Goal: Task Accomplishment & Management: Complete application form

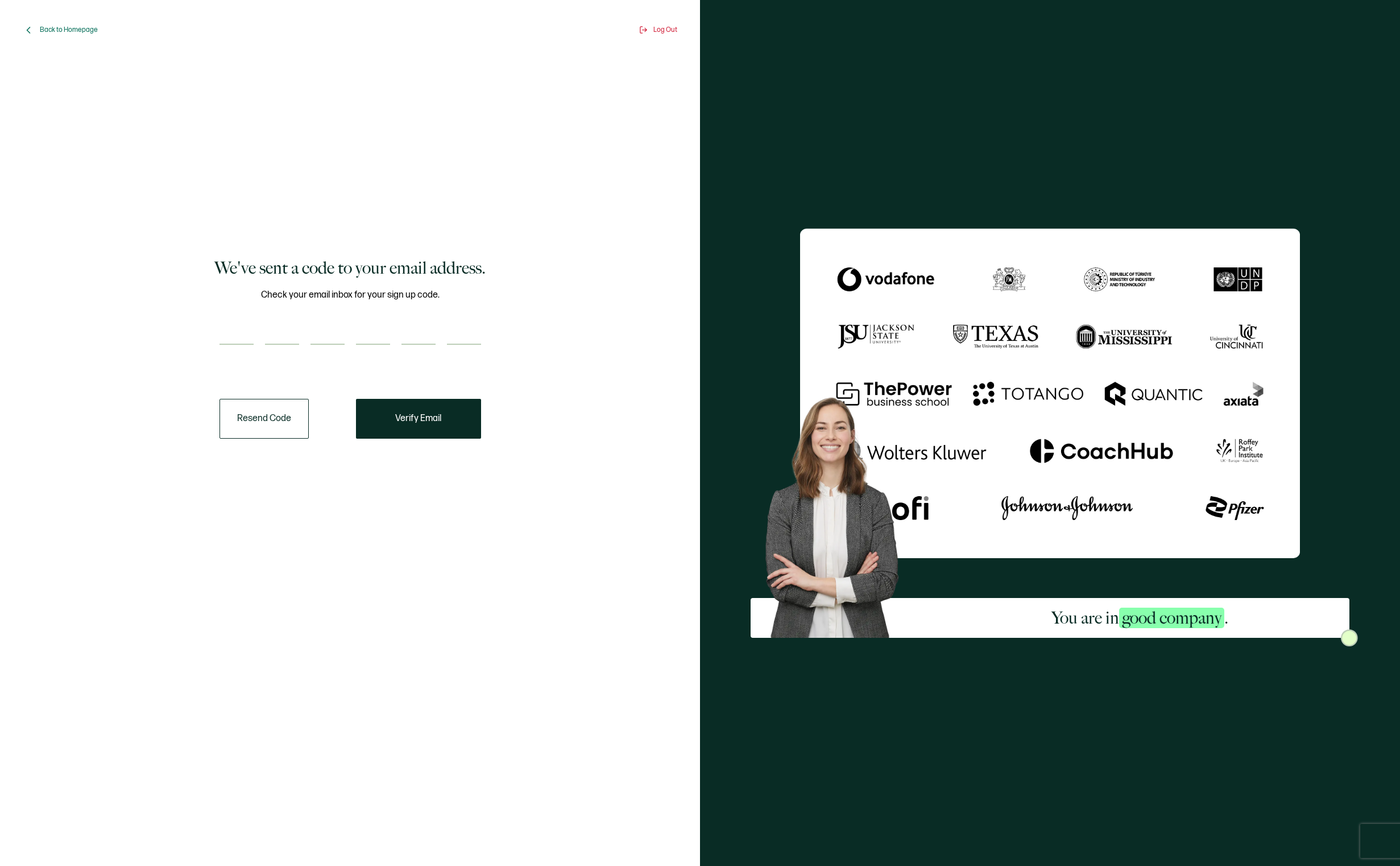
click at [230, 337] on input "number" at bounding box center [236, 334] width 34 height 23
paste input "3"
type input "3"
type input "0"
type input "5"
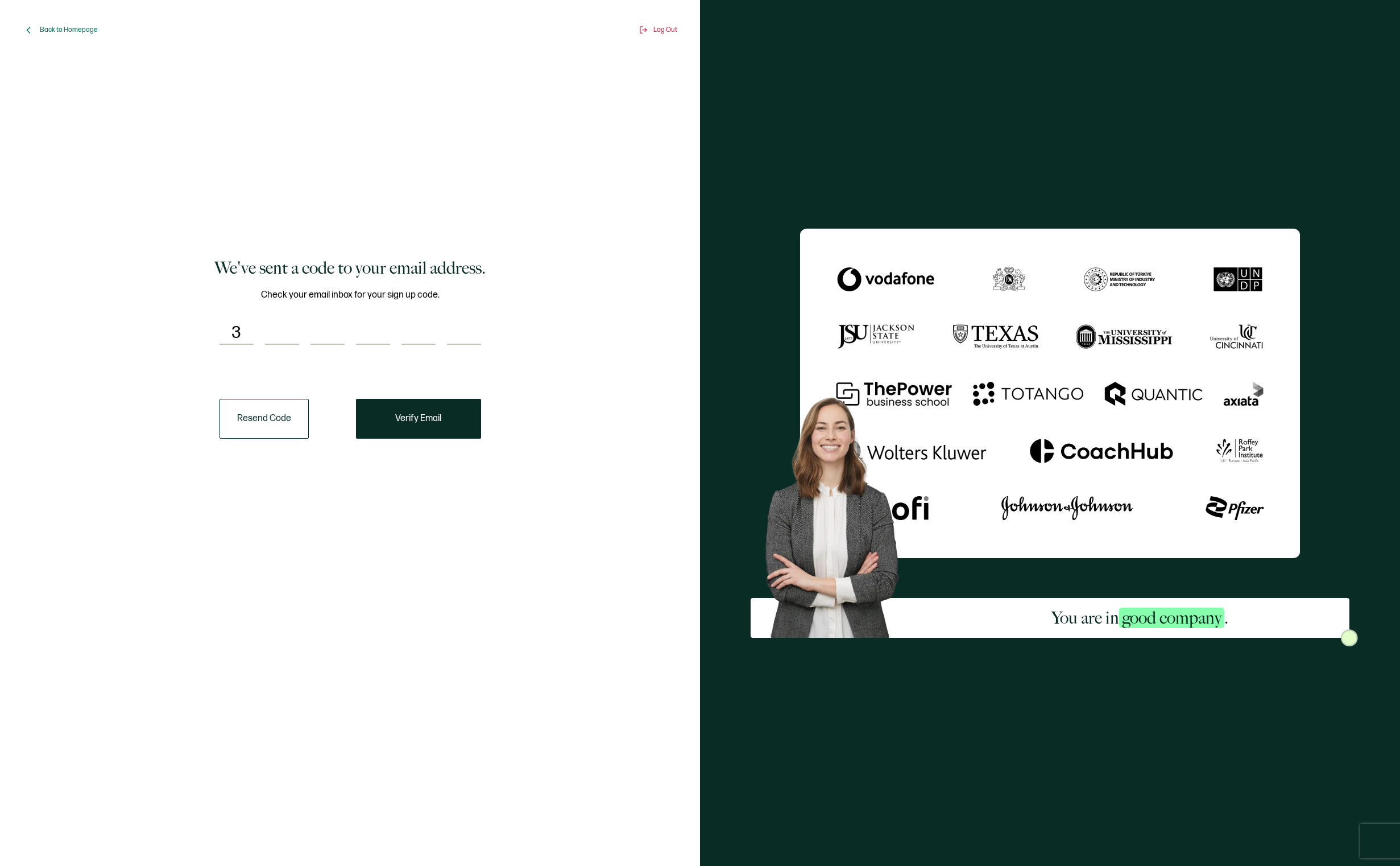
type input "7"
type input "2"
type input "0"
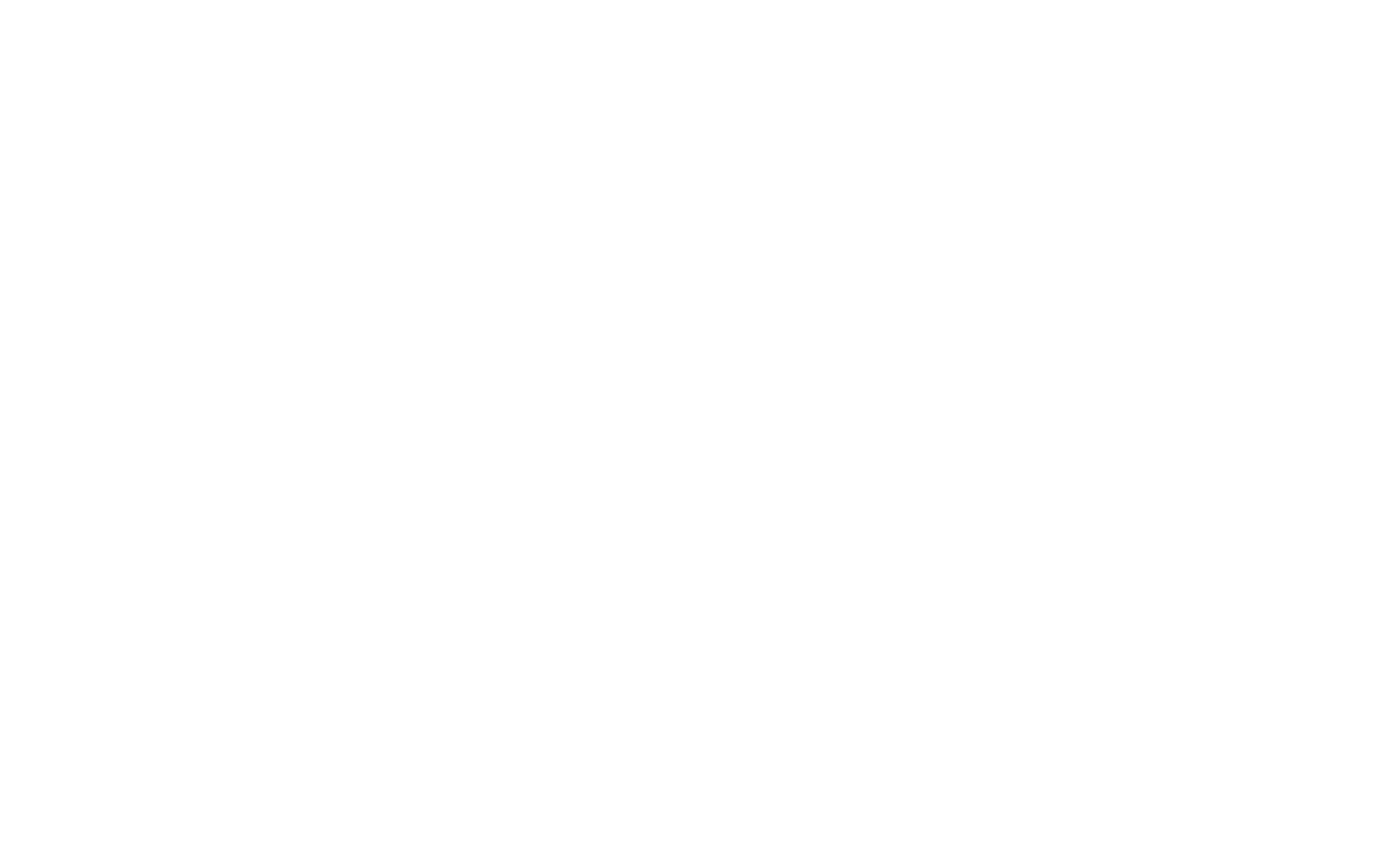
click at [417, 422] on div at bounding box center [700, 433] width 1400 height 866
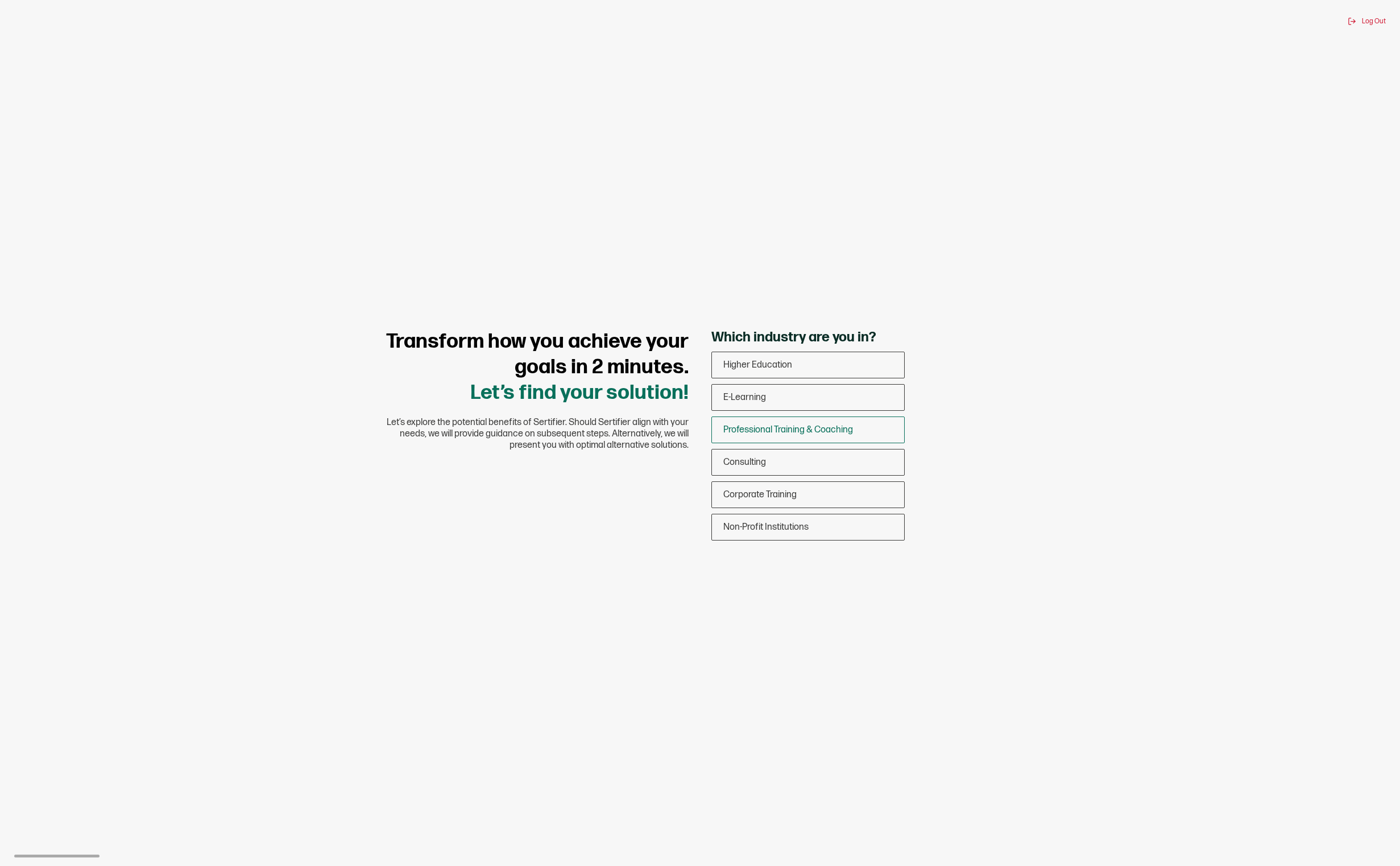
click at [797, 426] on span "Professional Training & Coaching" at bounding box center [788, 430] width 130 height 11
click at [0, 0] on input "Professional Training & Coaching" at bounding box center [0, 0] width 0 height 0
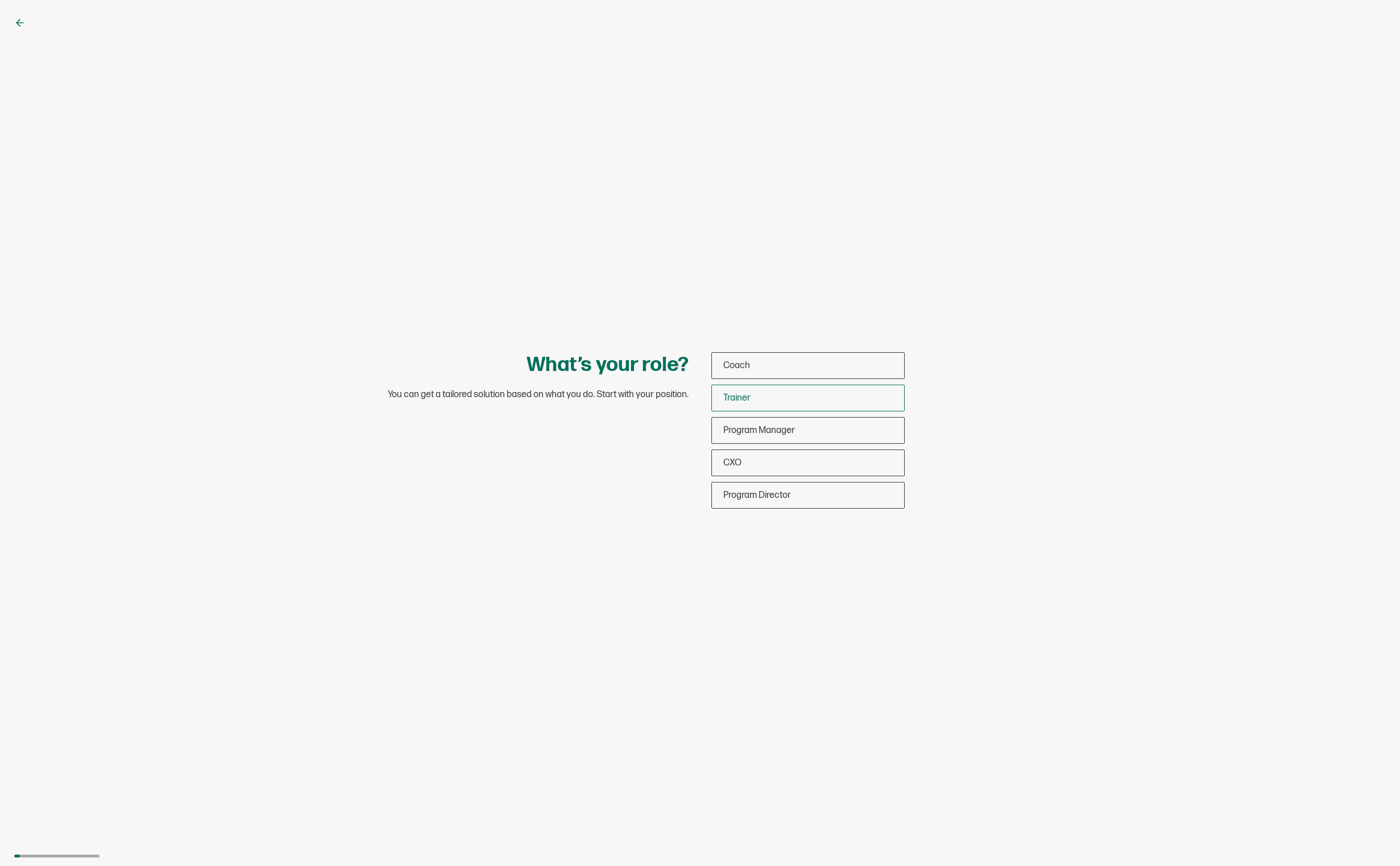
click at [742, 398] on span "Trainer" at bounding box center [737, 398] width 27 height 11
click at [0, 0] on input "Trainer" at bounding box center [0, 0] width 0 height 0
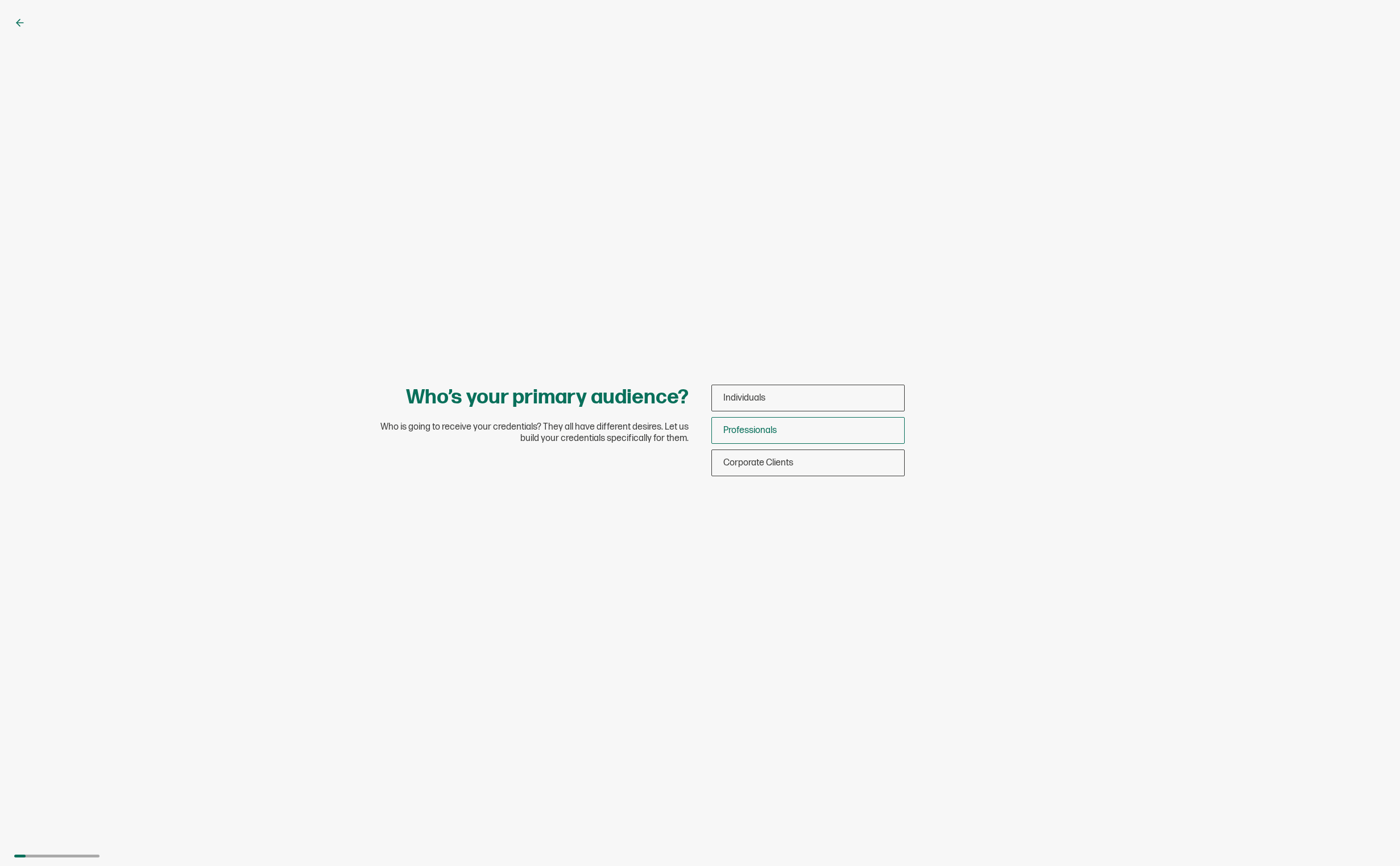
click at [759, 428] on span "Professionals" at bounding box center [750, 430] width 53 height 11
click at [0, 0] on input "Professionals" at bounding box center [0, 0] width 0 height 0
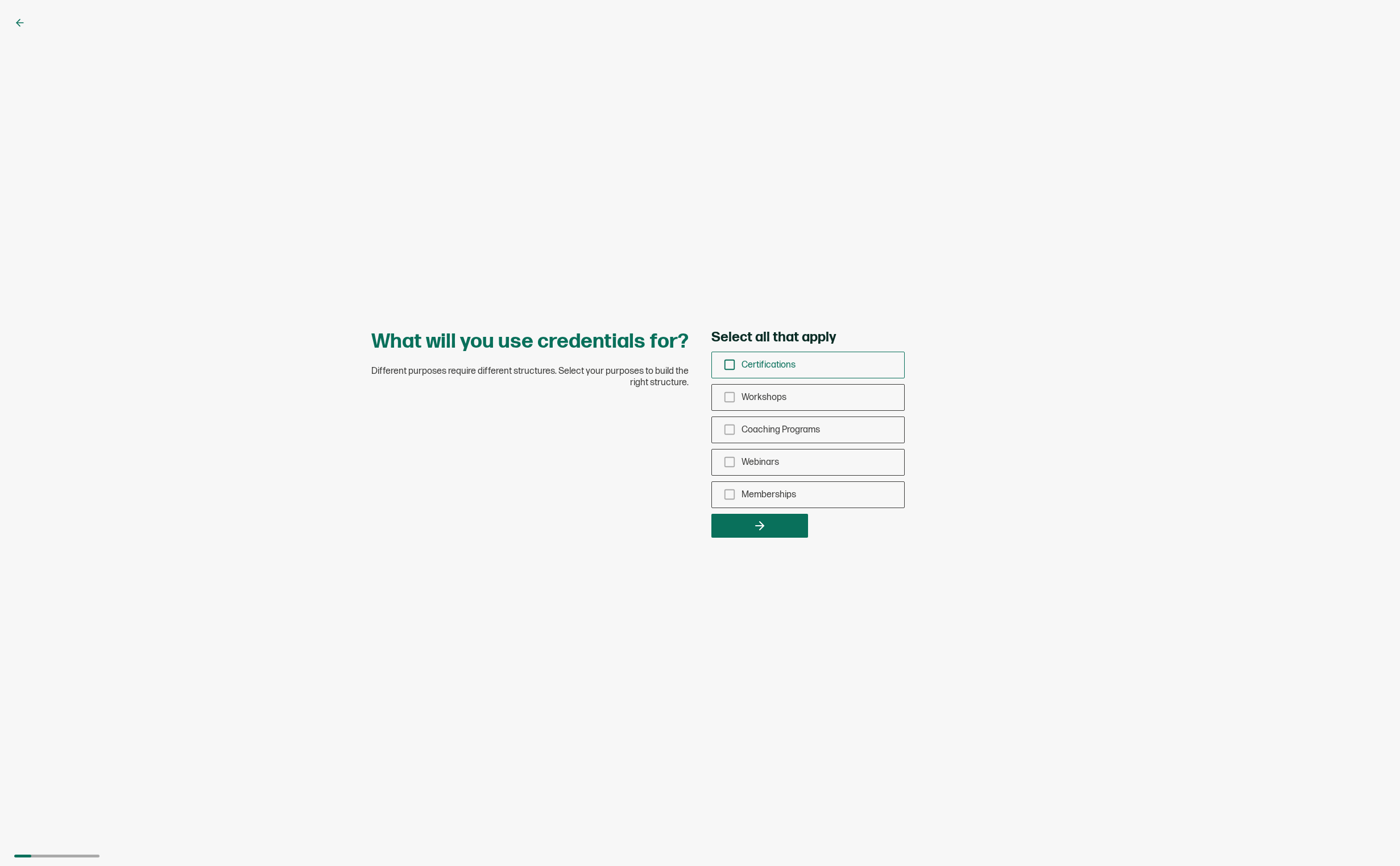
click at [726, 366] on icon "checkbox-group" at bounding box center [730, 365] width 13 height 13
click at [0, 0] on input "Certifications" at bounding box center [0, 0] width 0 height 0
click at [731, 429] on icon "checkbox-group" at bounding box center [730, 430] width 13 height 13
click at [0, 0] on input "Coaching Programs" at bounding box center [0, 0] width 0 height 0
click at [730, 461] on icon "checkbox-group" at bounding box center [730, 462] width 13 height 13
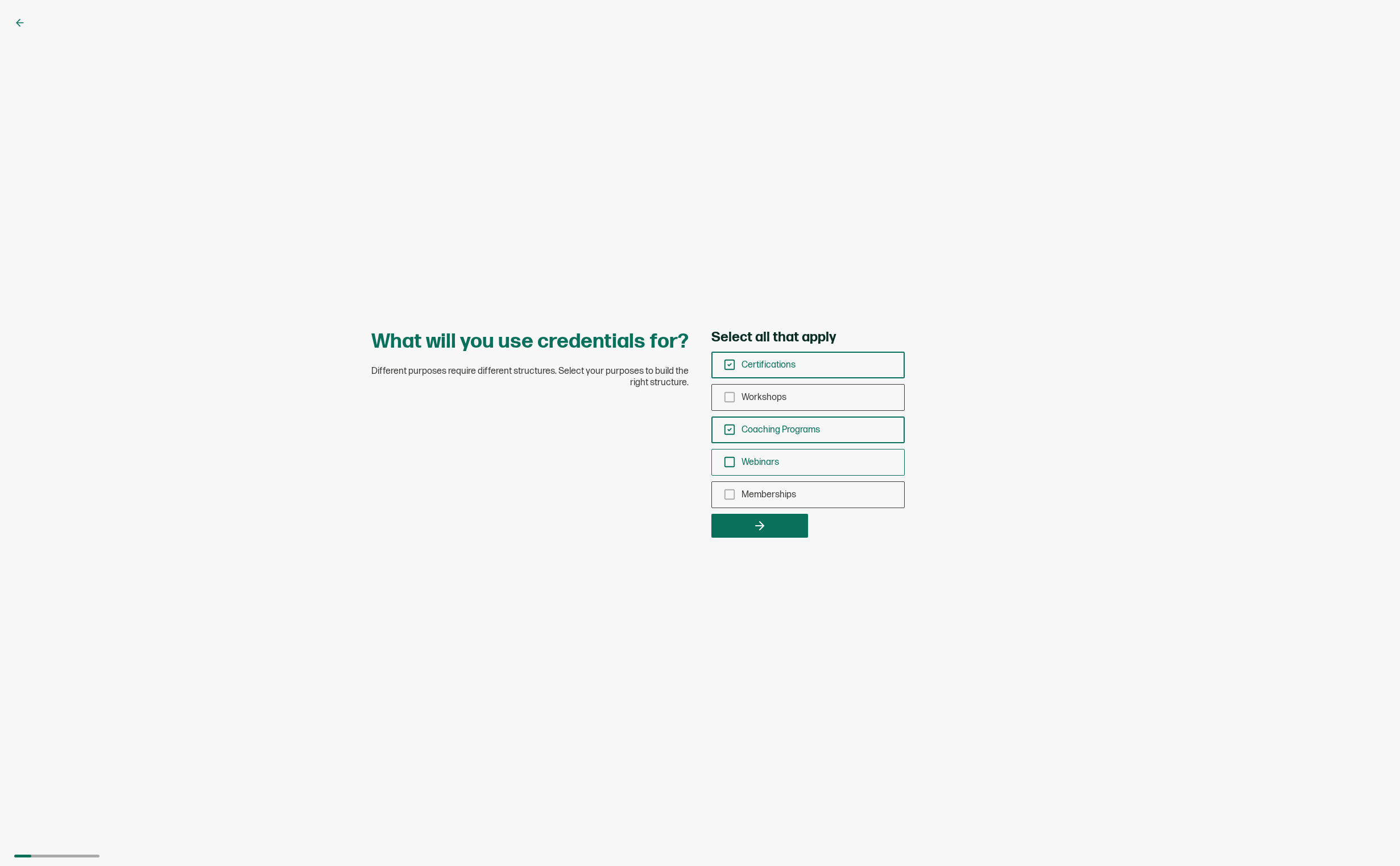
click at [0, 0] on input "Webinars" at bounding box center [0, 0] width 0 height 0
click at [730, 462] on icon "checkbox-group" at bounding box center [730, 462] width 3 height 2
click at [0, 0] on input "Webinars" at bounding box center [0, 0] width 0 height 0
click at [756, 528] on icon "button" at bounding box center [760, 526] width 14 height 14
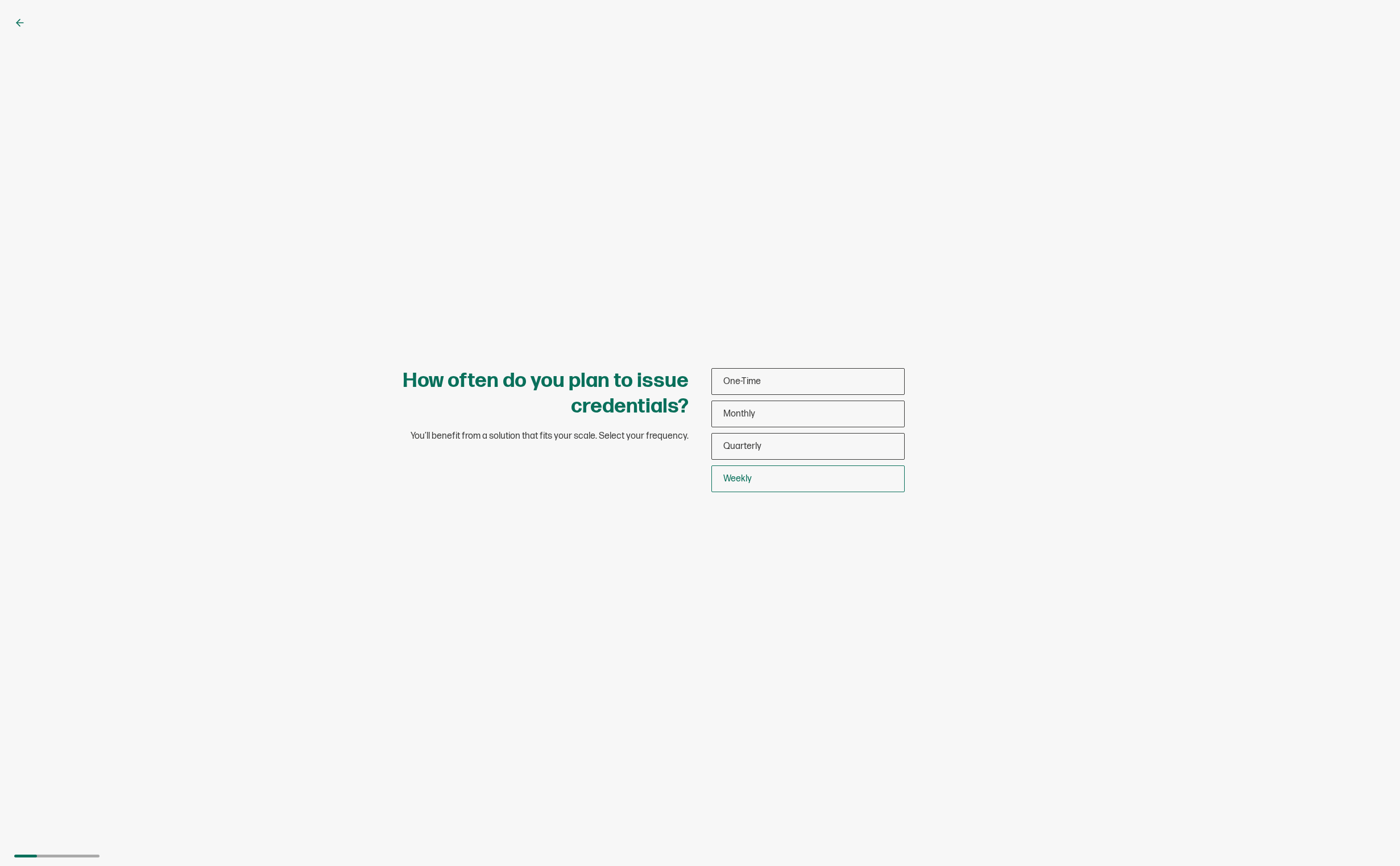
click at [764, 480] on div "Weekly" at bounding box center [808, 478] width 192 height 26
click at [0, 0] on input "Weekly" at bounding box center [0, 0] width 0 height 0
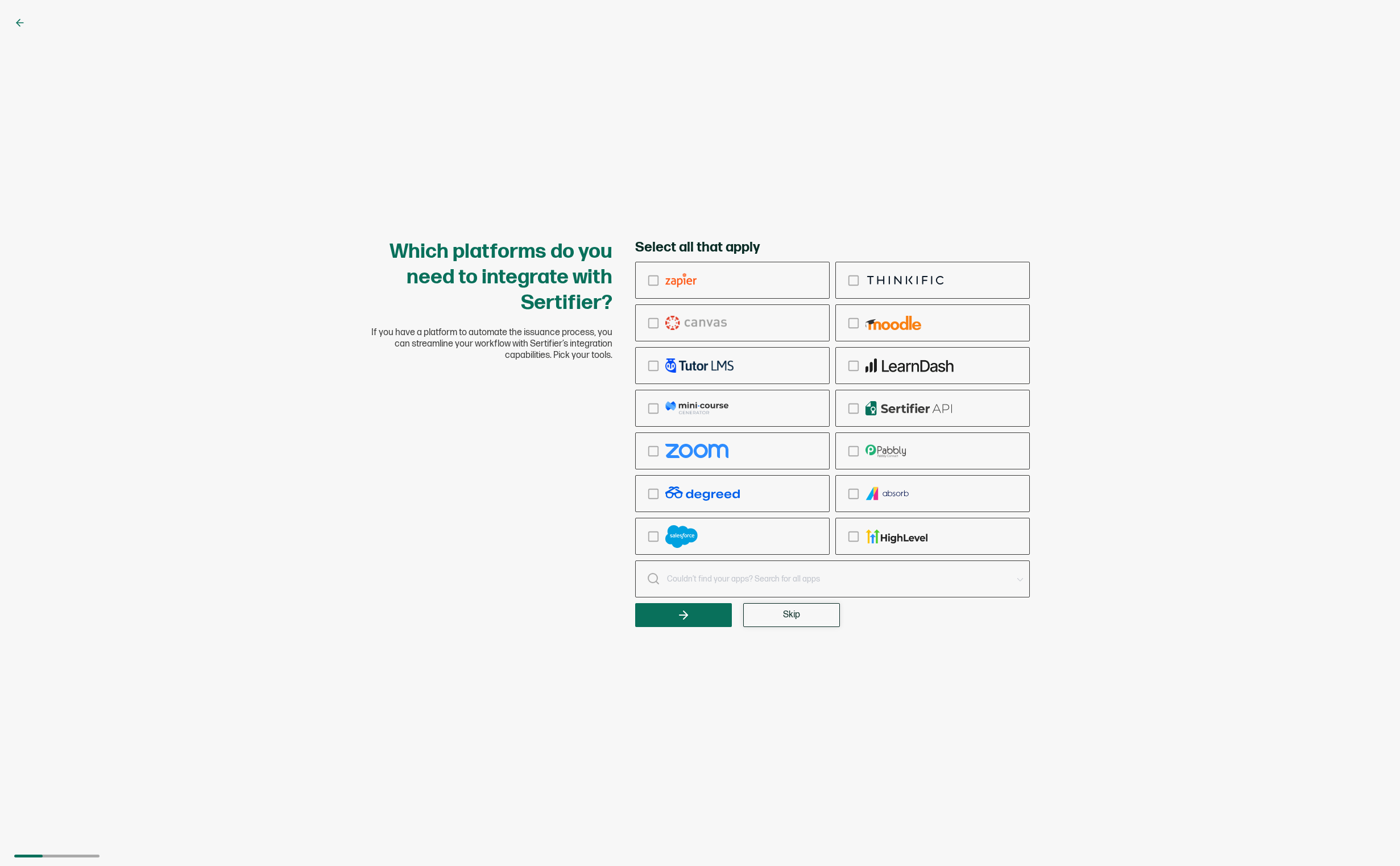
click at [783, 616] on button "Skip" at bounding box center [792, 615] width 97 height 24
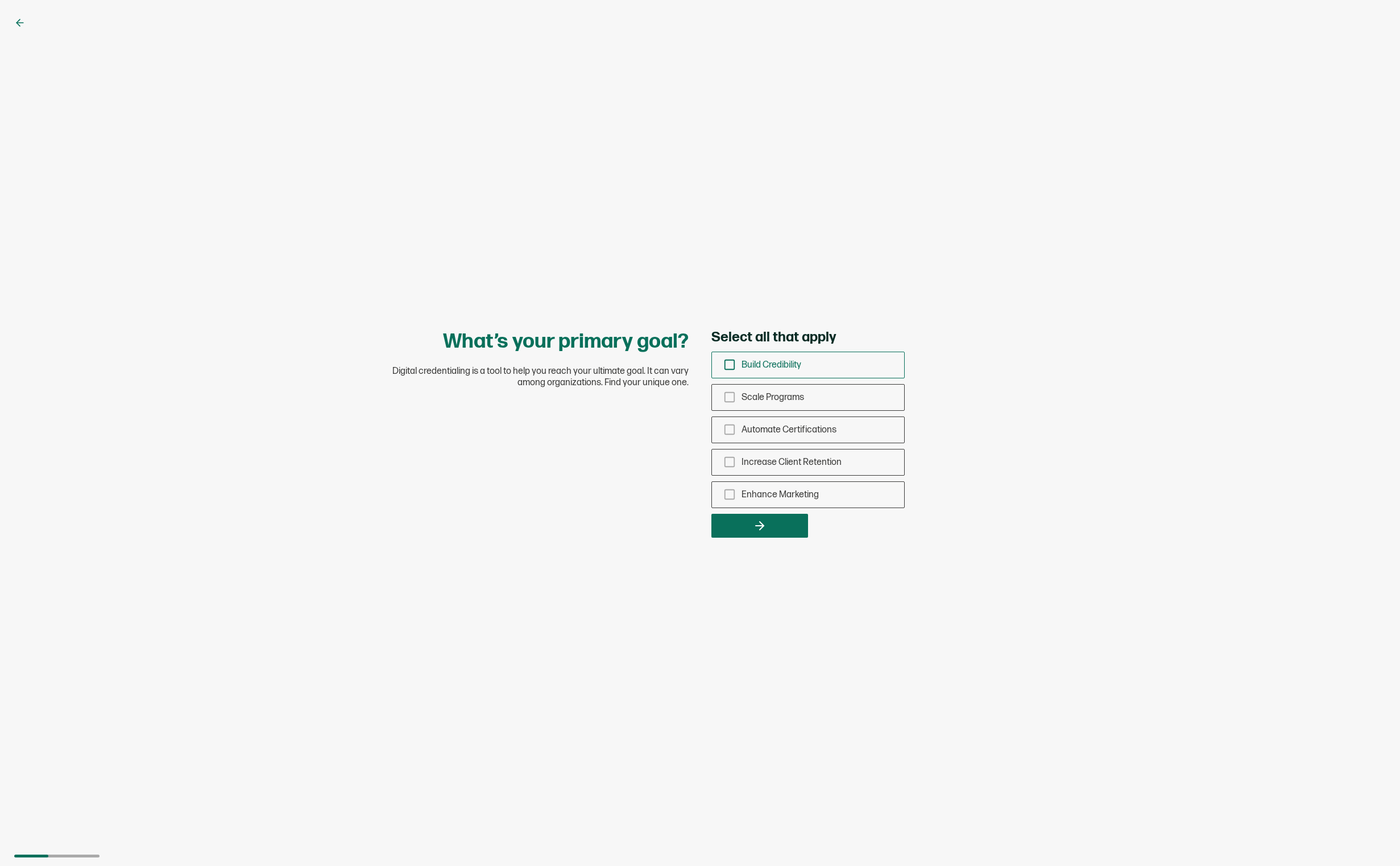
click at [732, 362] on icon "checkbox-group" at bounding box center [730, 365] width 13 height 13
click at [0, 0] on input "Build Credibility" at bounding box center [0, 0] width 0 height 0
click at [731, 429] on icon "checkbox-group" at bounding box center [730, 430] width 13 height 13
click at [0, 0] on input "Automate Certifications" at bounding box center [0, 0] width 0 height 0
click at [730, 492] on icon "checkbox-group" at bounding box center [730, 495] width 13 height 13
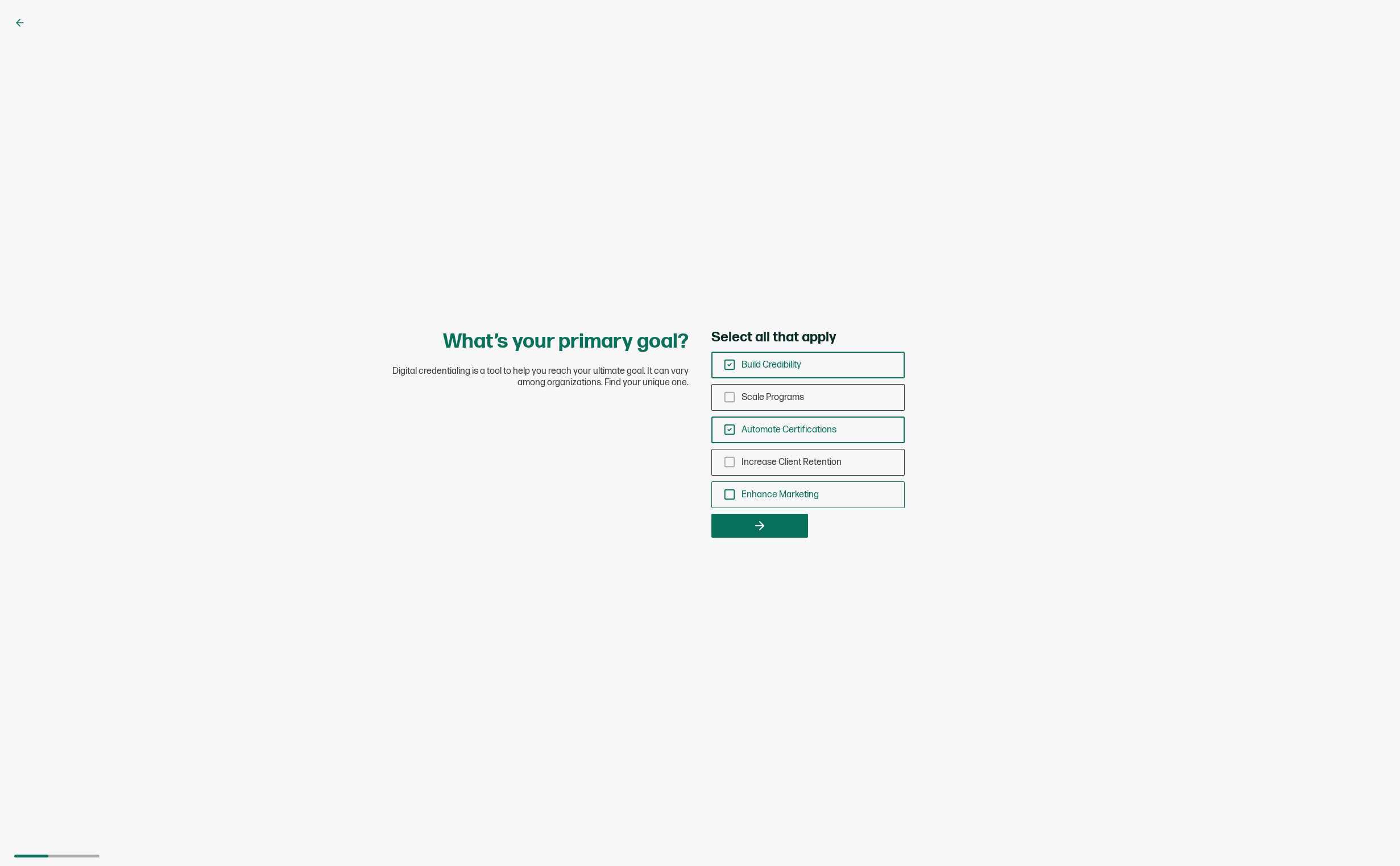
click at [0, 0] on input "Enhance Marketing" at bounding box center [0, 0] width 0 height 0
click at [770, 522] on button "button" at bounding box center [760, 526] width 97 height 24
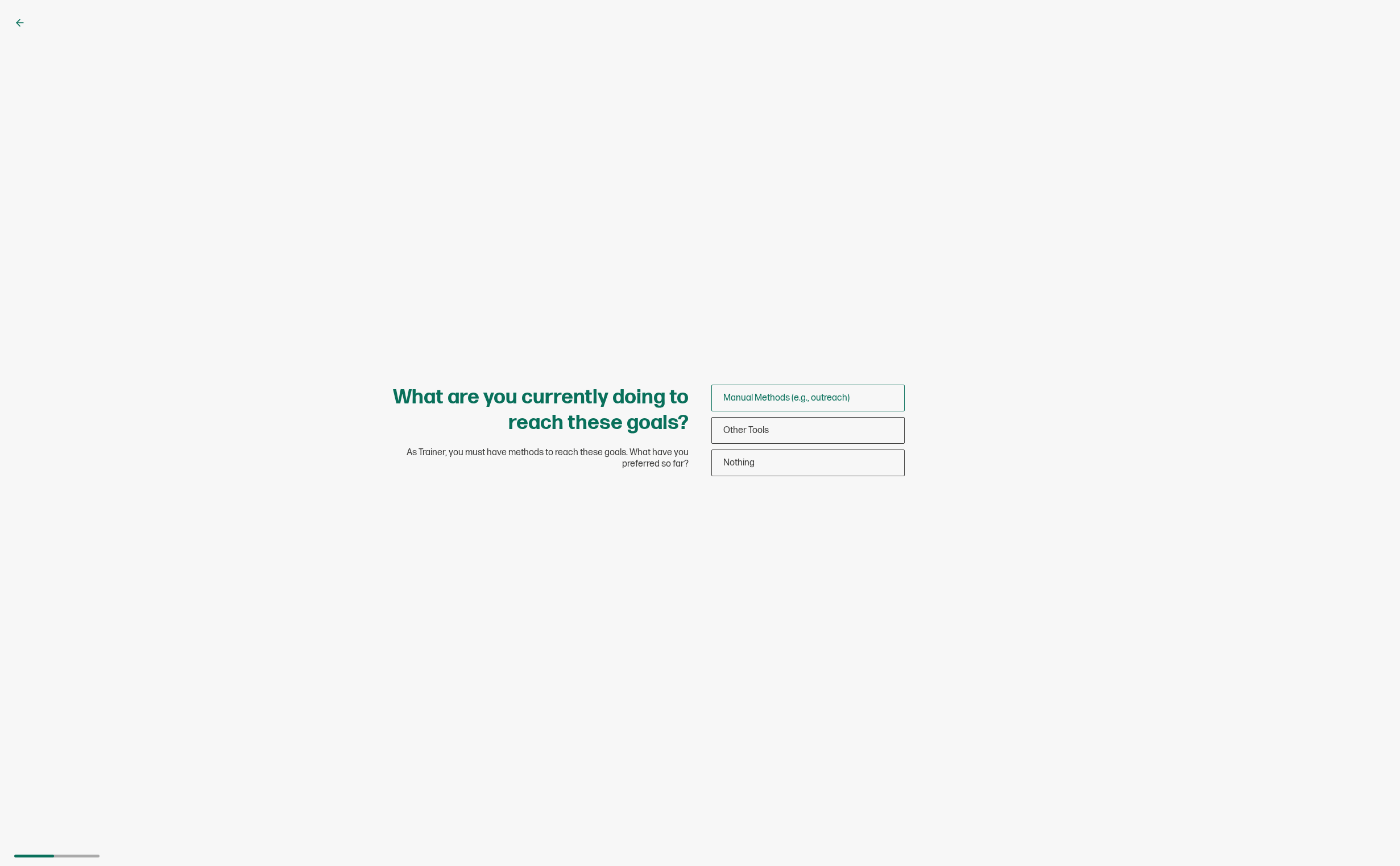
click at [732, 397] on span "Manual Methods (e.g., outreach)" at bounding box center [787, 398] width 126 height 11
click at [0, 0] on input "Manual Methods (e.g., outreach)" at bounding box center [0, 0] width 0 height 0
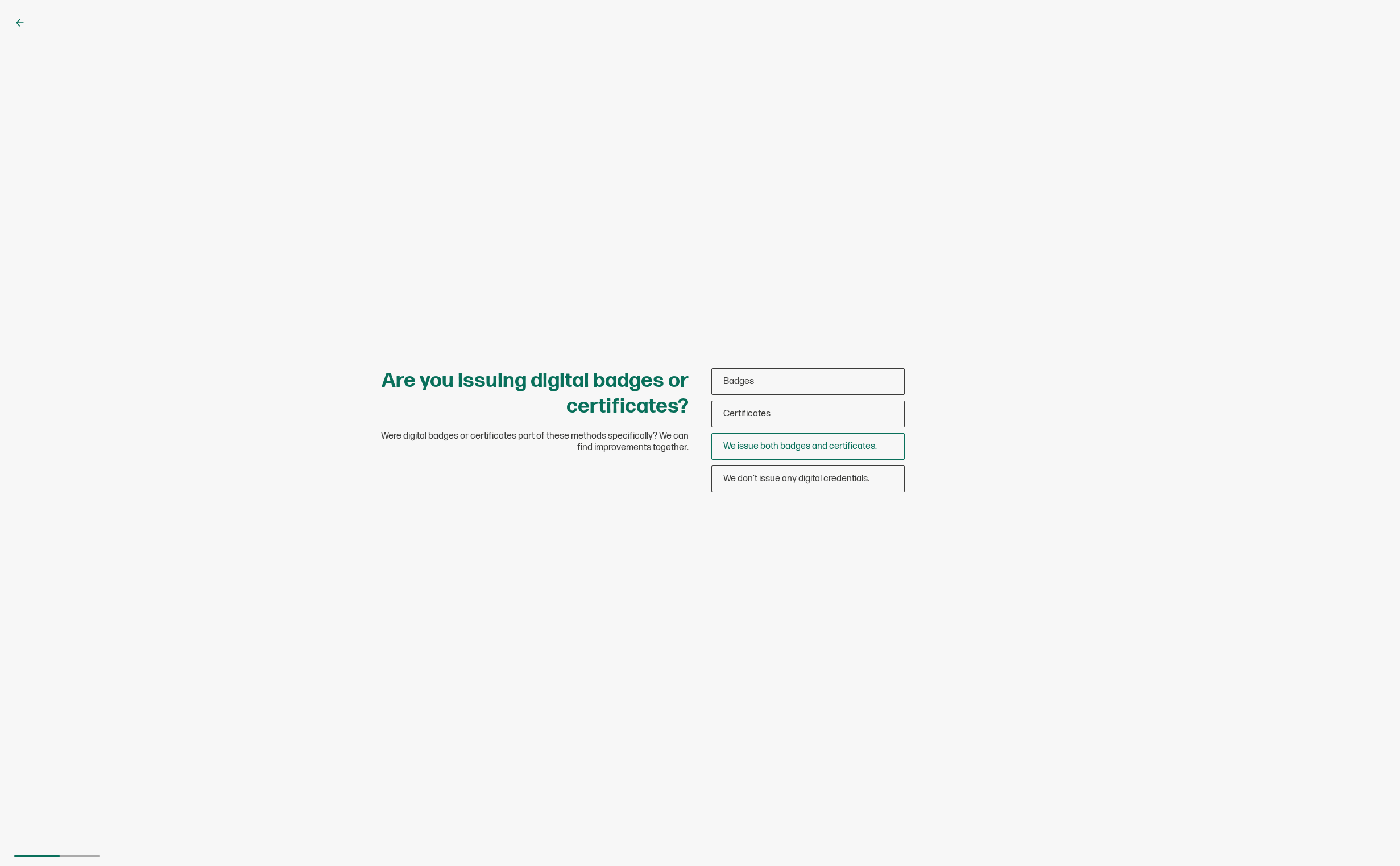
click at [765, 447] on span "We issue both badges and certificates." at bounding box center [800, 446] width 154 height 11
click at [0, 0] on input "We issue both badges and certificates." at bounding box center [0, 0] width 0 height 0
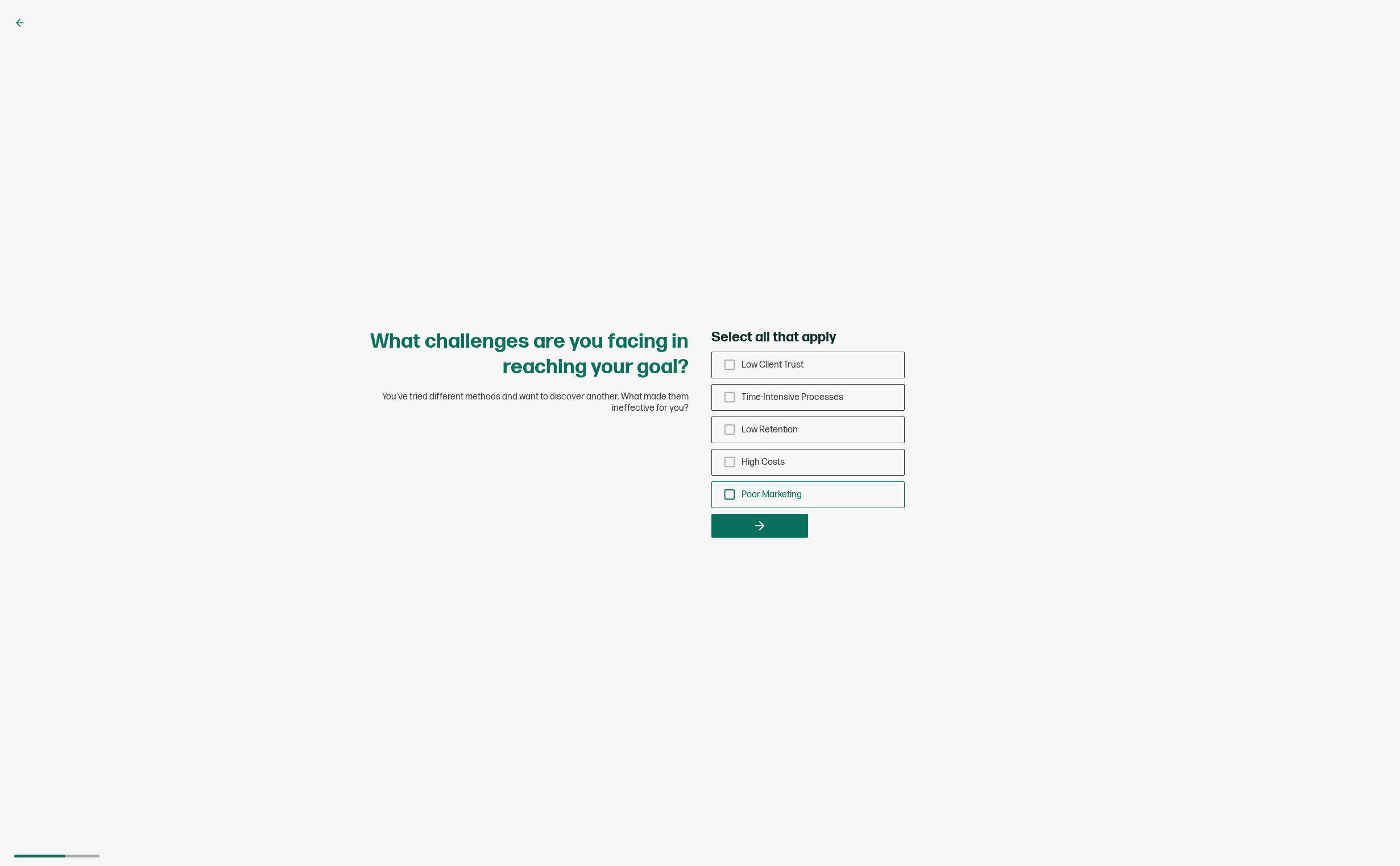
click at [730, 492] on icon "checkbox-group" at bounding box center [730, 495] width 13 height 13
click at [0, 0] on input "Poor Marketing" at bounding box center [0, 0] width 0 height 0
click at [776, 464] on span "High Costs" at bounding box center [763, 462] width 43 height 11
click at [0, 0] on input "High Costs" at bounding box center [0, 0] width 0 height 0
click at [730, 462] on icon "checkbox-group" at bounding box center [730, 462] width 3 height 2
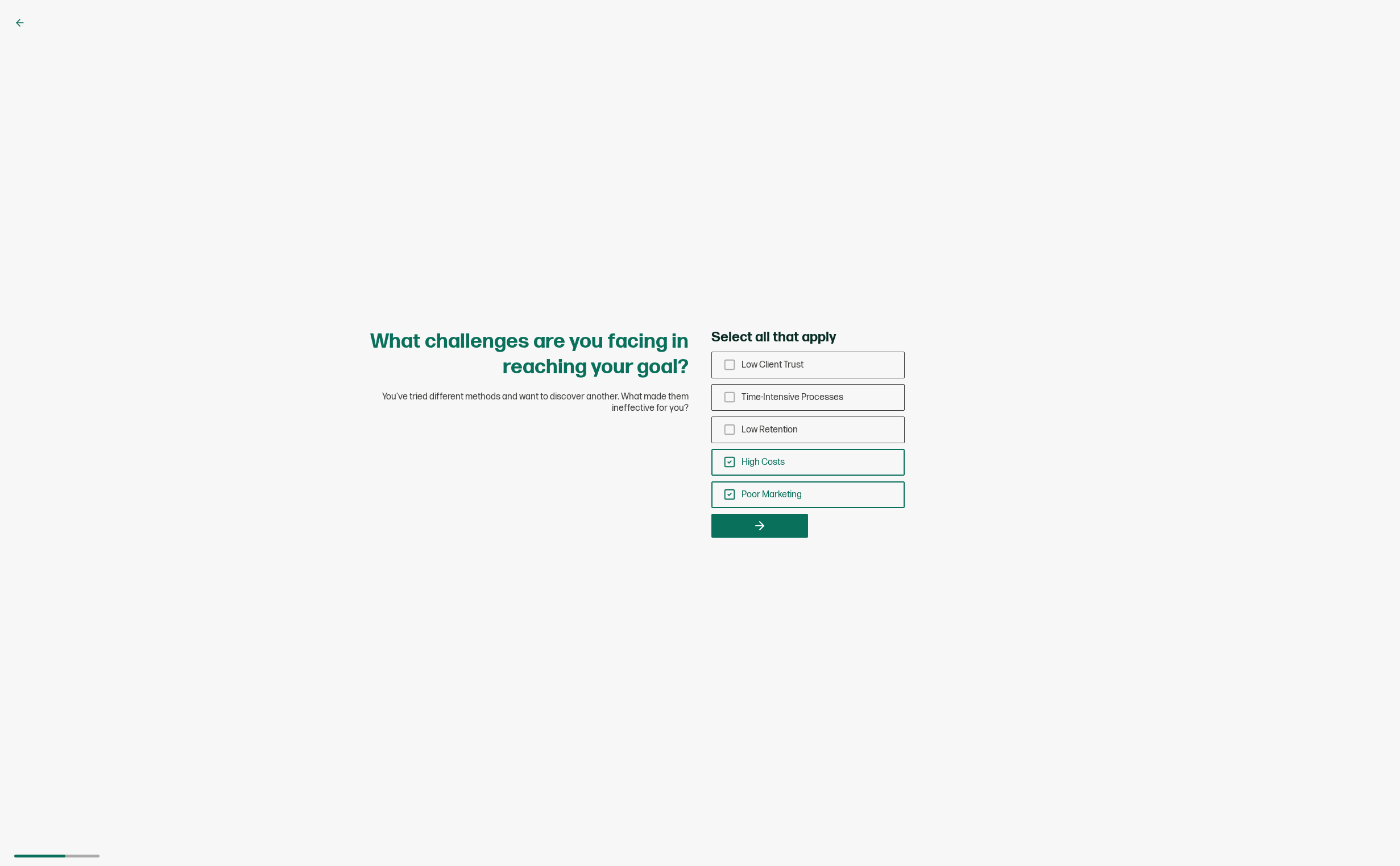
click at [0, 0] on input "High Costs" at bounding box center [0, 0] width 0 height 0
click at [733, 461] on icon "checkbox-group" at bounding box center [730, 462] width 13 height 13
click at [0, 0] on input "High Costs" at bounding box center [0, 0] width 0 height 0
click at [730, 432] on icon "checkbox-group" at bounding box center [730, 430] width 13 height 13
click at [0, 0] on input "Low Retention" at bounding box center [0, 0] width 0 height 0
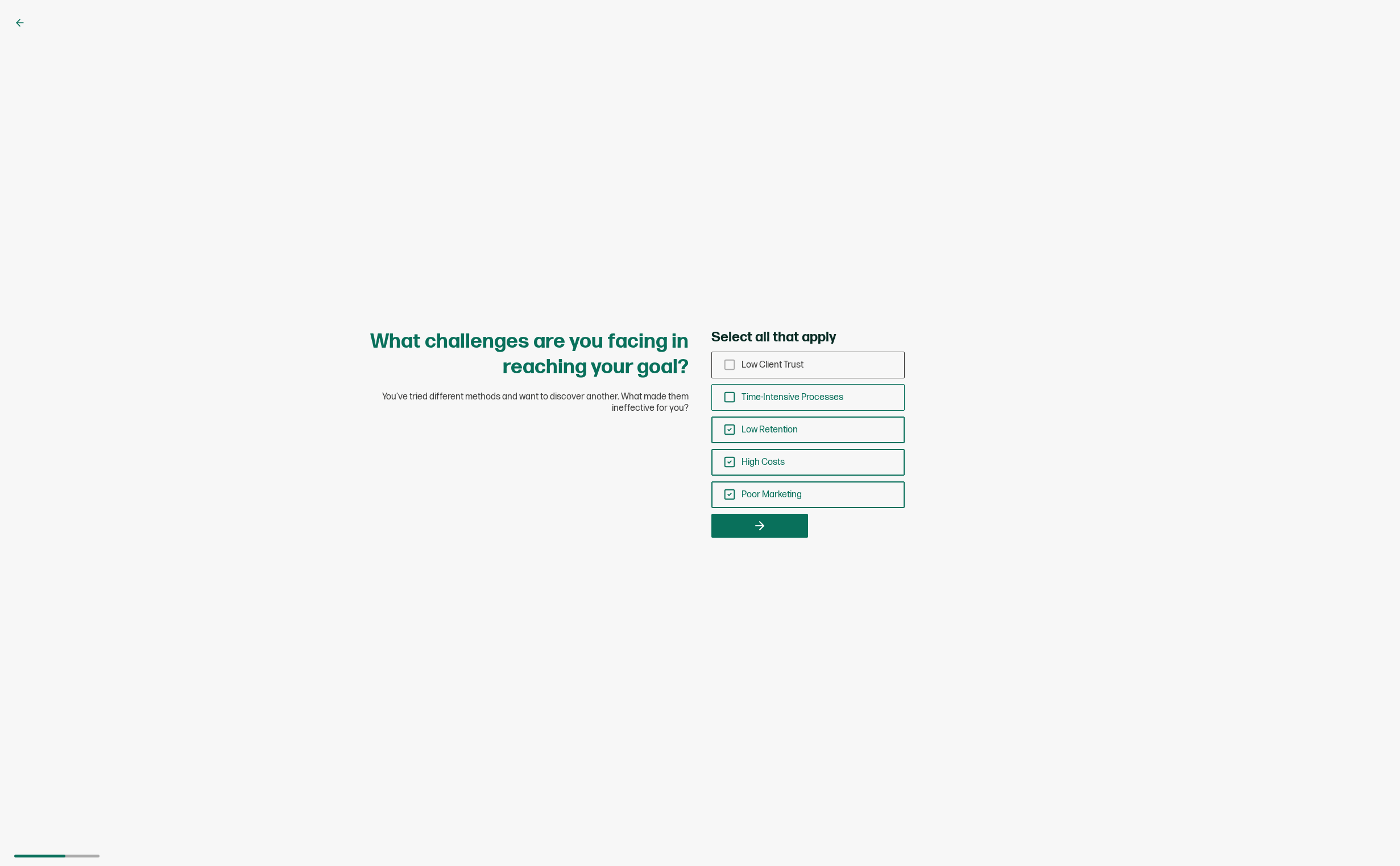
click at [731, 398] on icon "checkbox-group" at bounding box center [730, 397] width 13 height 13
click at [0, 0] on input "Time-Intensive Processes" at bounding box center [0, 0] width 0 height 0
click at [762, 529] on icon "button" at bounding box center [760, 526] width 14 height 14
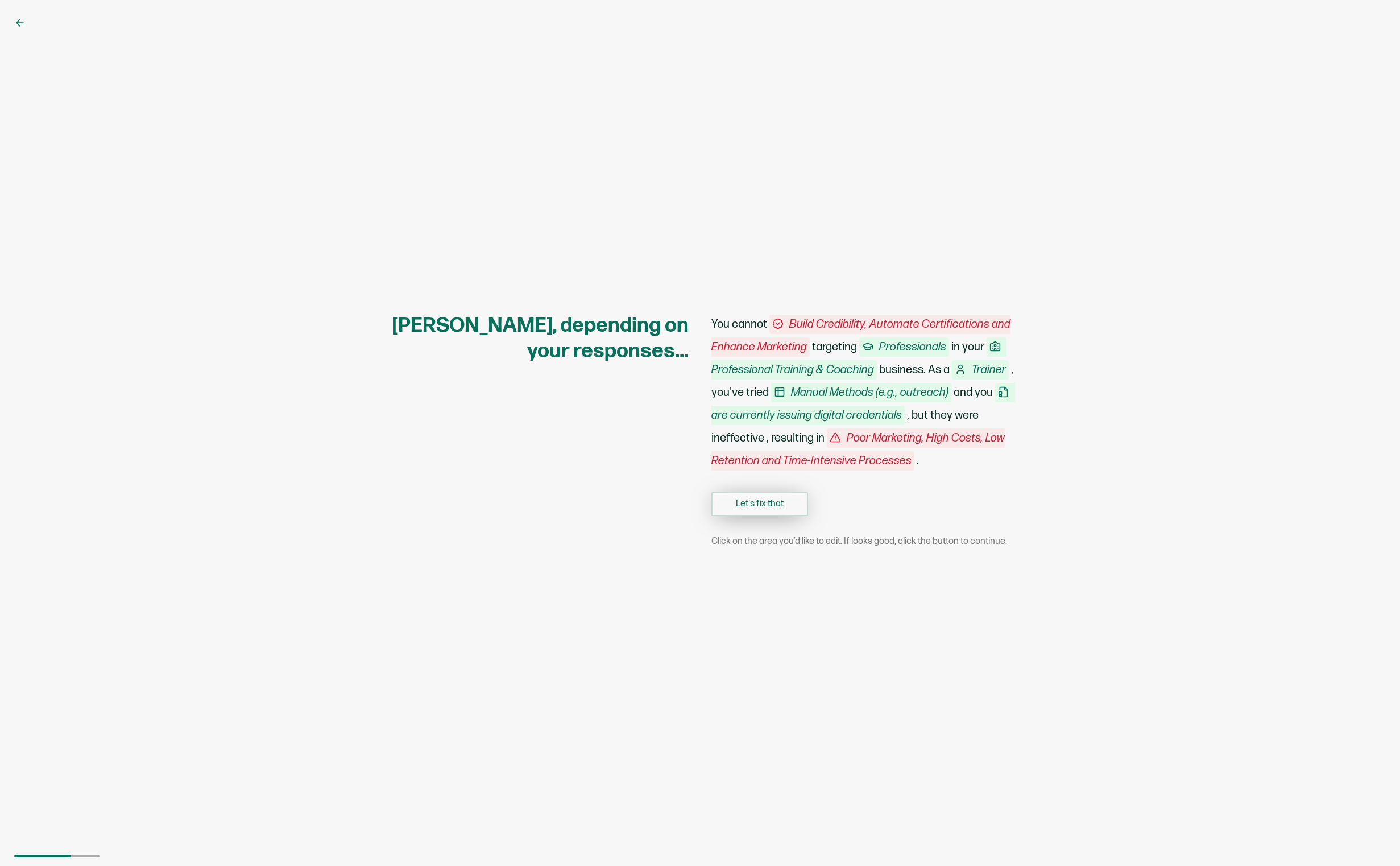
click at [755, 507] on button "Let's fix that" at bounding box center [760, 504] width 97 height 24
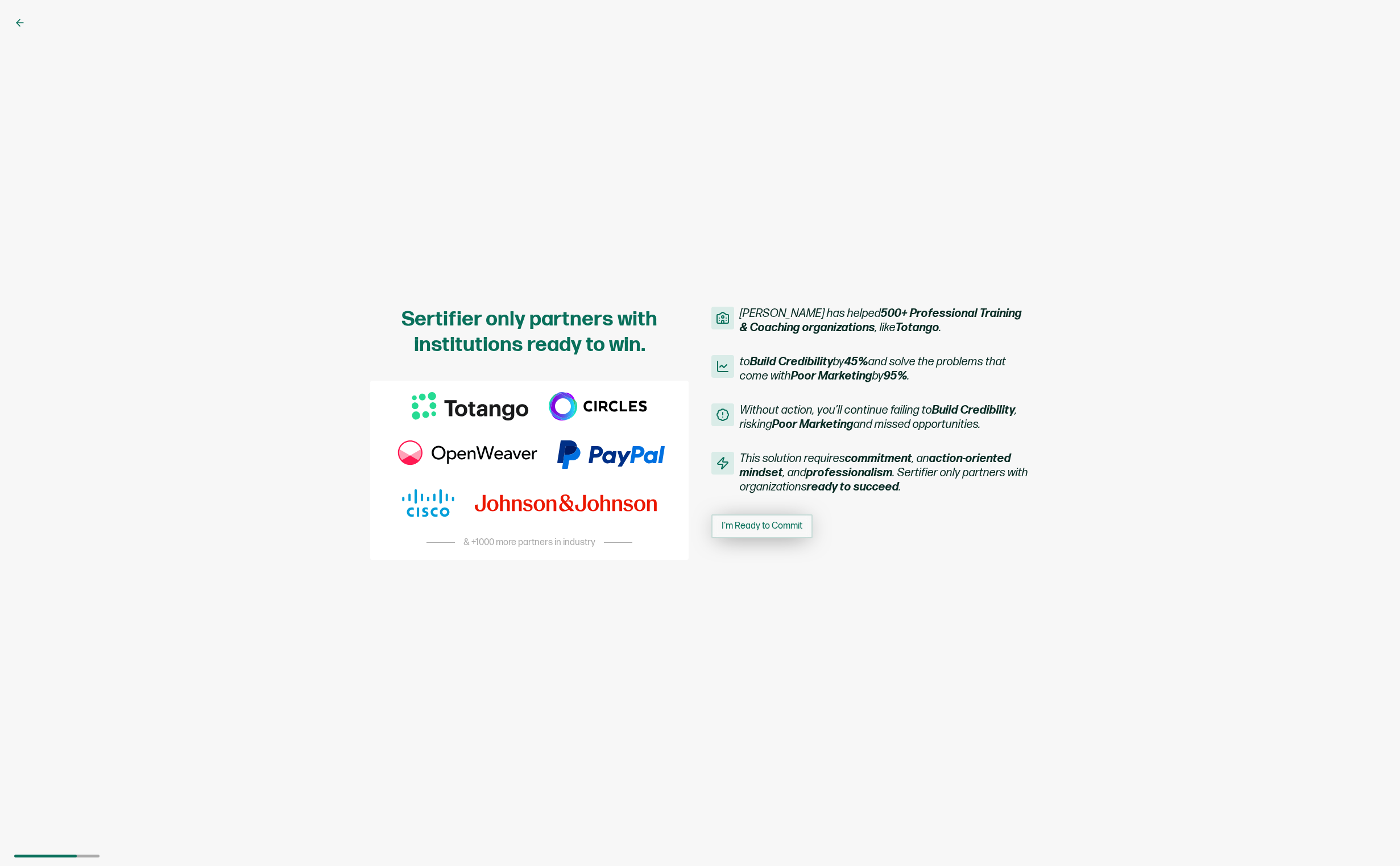
click at [769, 528] on span "I'm Ready to Commit" at bounding box center [762, 526] width 80 height 9
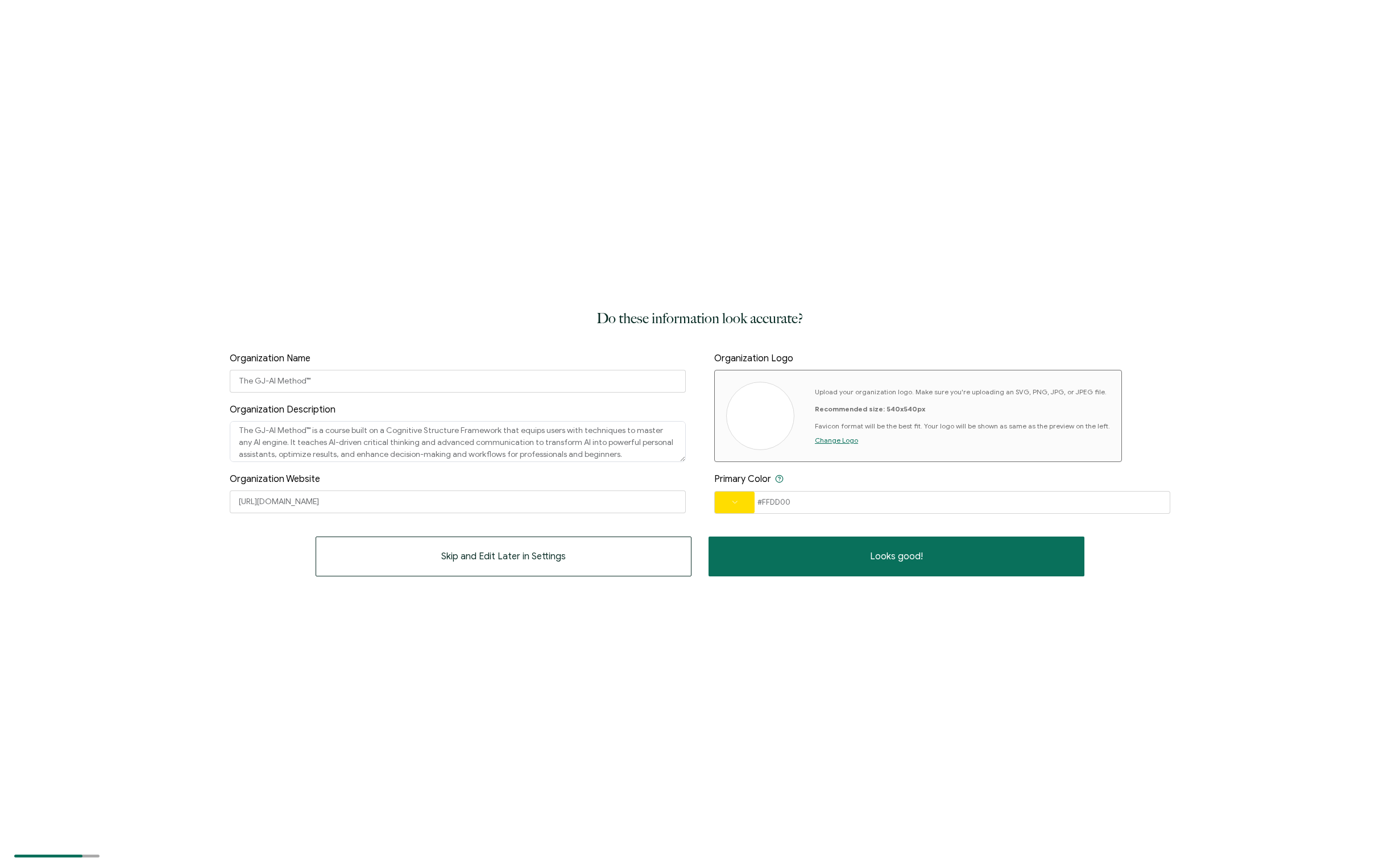
click at [731, 505] on span at bounding box center [734, 503] width 40 height 22
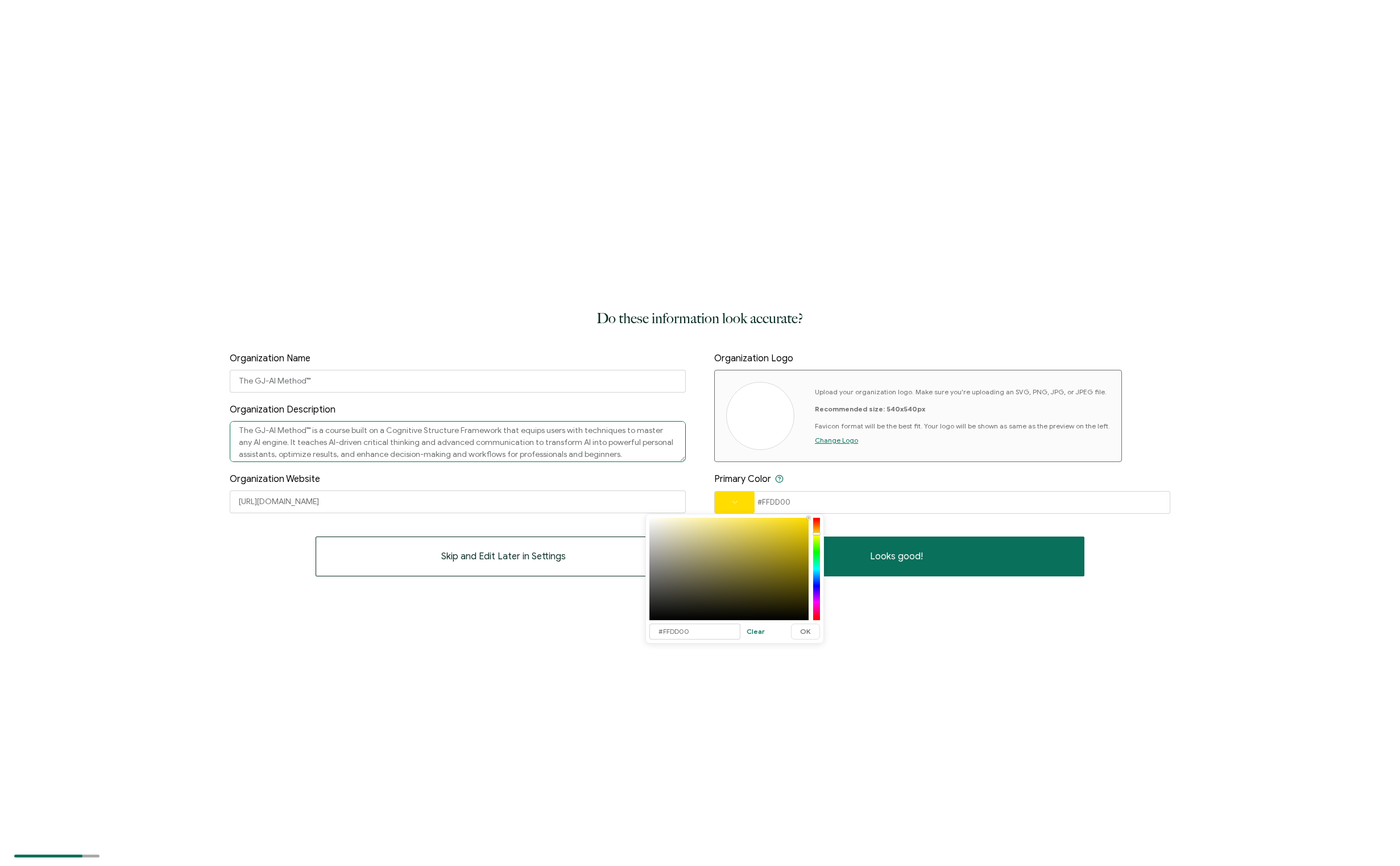
click at [648, 451] on textarea "The GJ-AI Method™ is a course built on a Cognitive Structure Framework that equ…" at bounding box center [458, 441] width 456 height 41
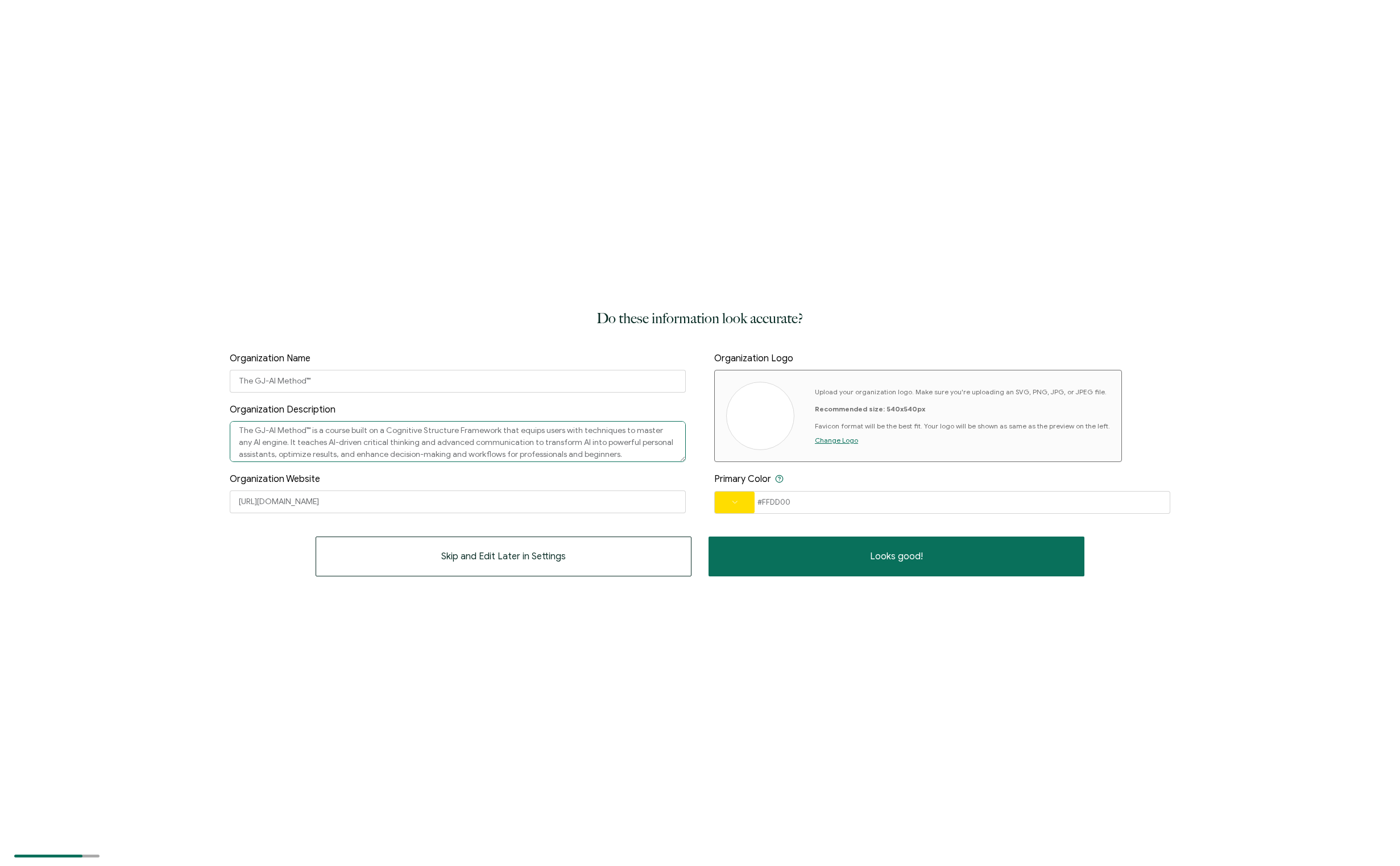
click at [623, 455] on textarea "The GJ-AI Method™ is a course built on a Cognitive Structure Framework that equ…" at bounding box center [458, 441] width 456 height 41
paste textarea "equips professionals with cognitive frameworks to master Personal AI Engines an…"
type textarea "The GJ-AI Method™ equips professionals with cognitive frameworks to master Pers…"
click at [827, 442] on span "Change Logo" at bounding box center [837, 440] width 43 height 9
